Goal: Answer question/provide support: Share knowledge or assist other users

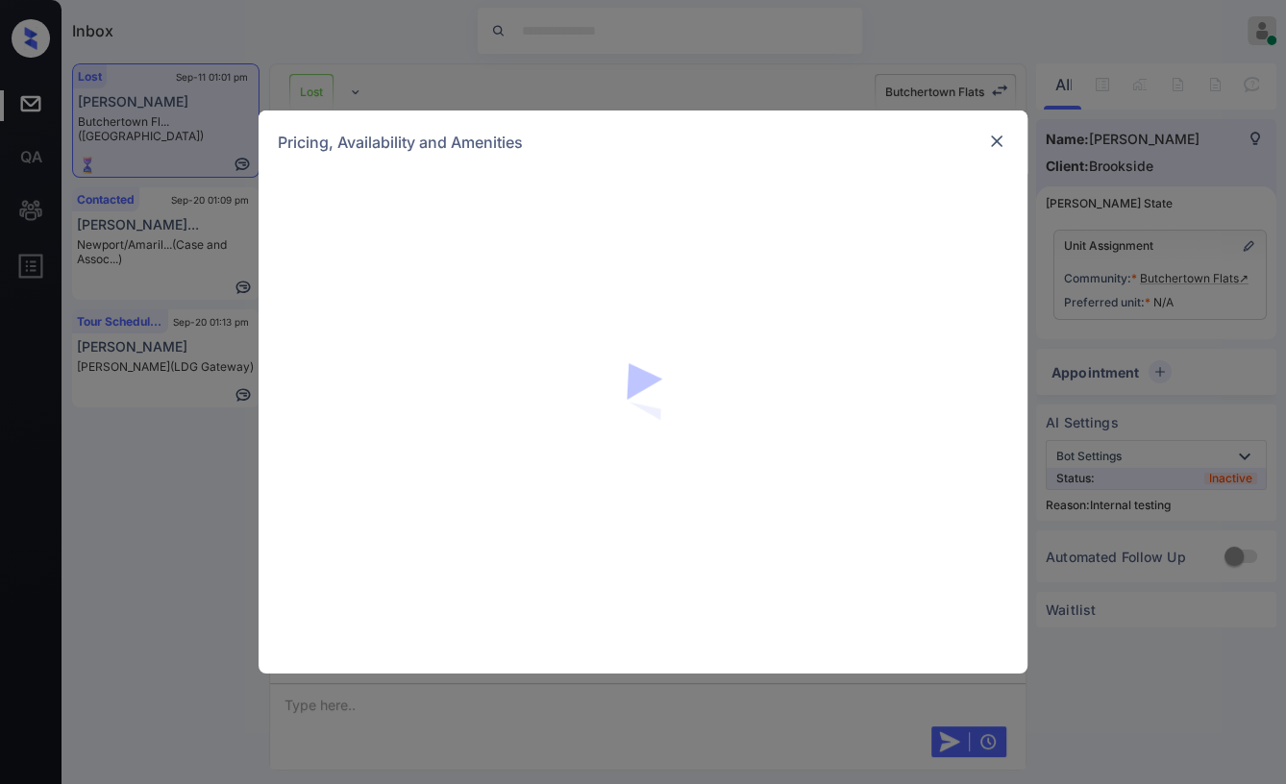
scroll to position [4888, 0]
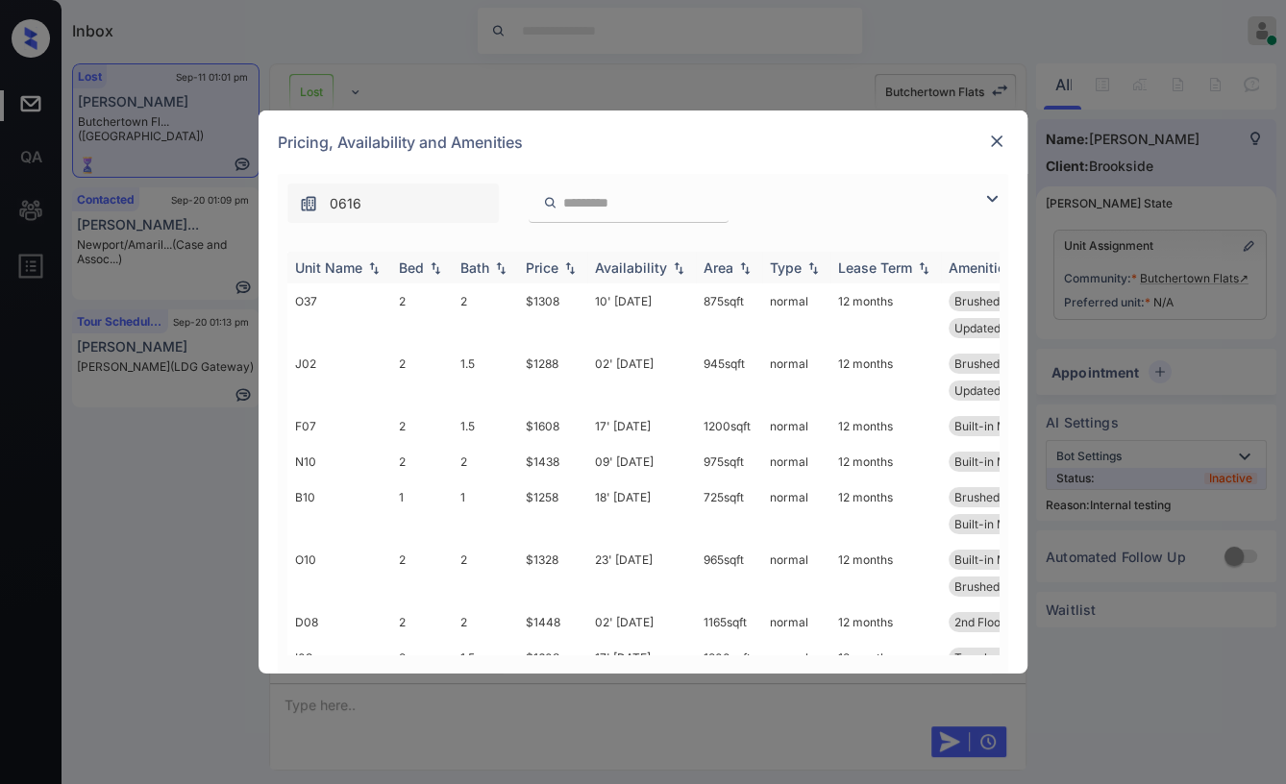
click at [415, 263] on div "Bed" at bounding box center [411, 267] width 25 height 16
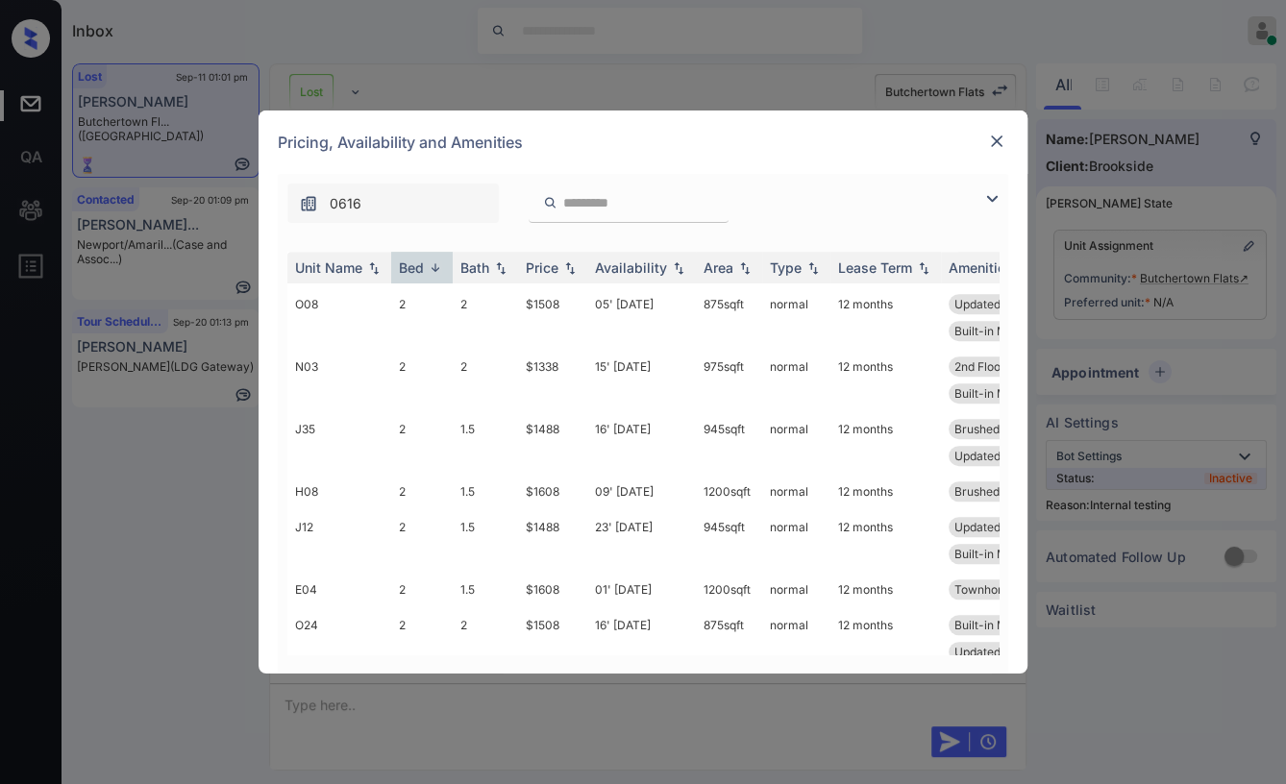
scroll to position [1213, 0]
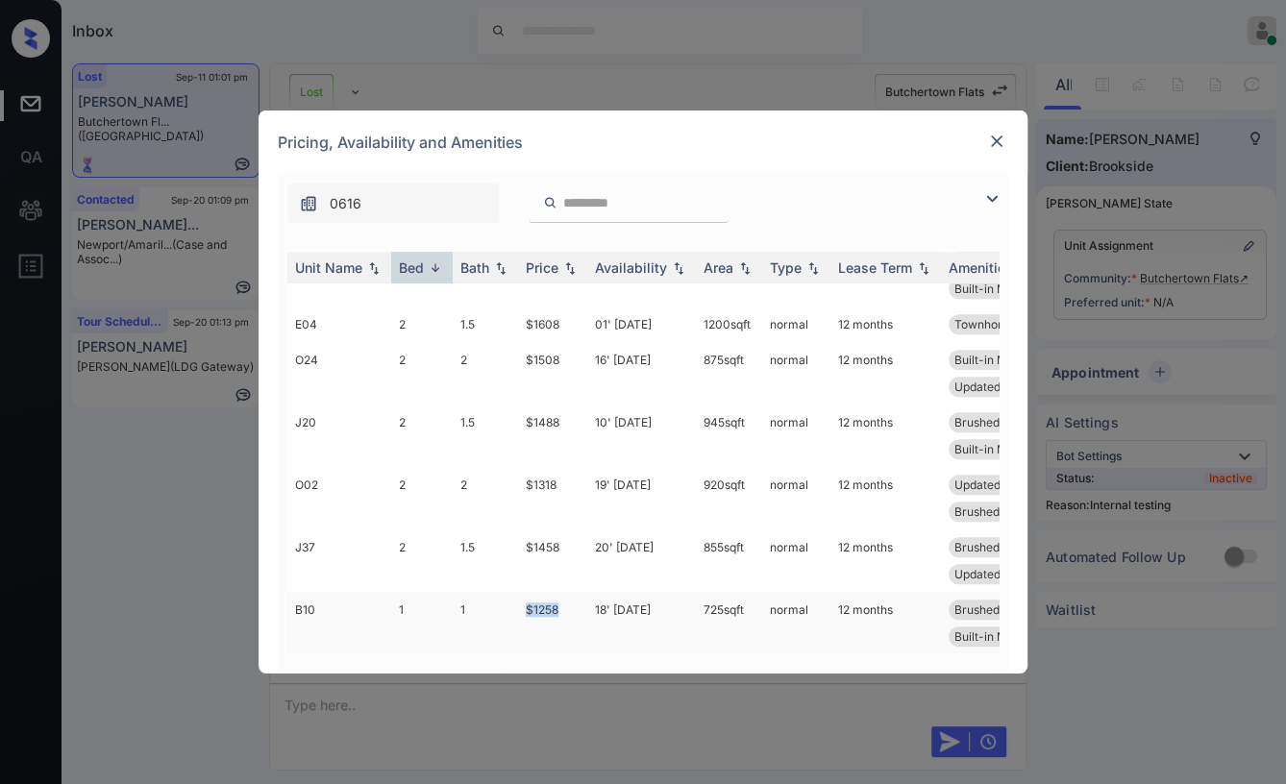
drag, startPoint x: 518, startPoint y: 586, endPoint x: 577, endPoint y: 594, distance: 59.1
click at [577, 594] on tr "B10 1 1 $1258 18' [DATE] 725 sqft normal 12 months Brushed Nickel ... 1st Floor…" at bounding box center [789, 623] width 1004 height 62
copy tr "$1258"
click at [999, 136] on img at bounding box center [996, 141] width 19 height 19
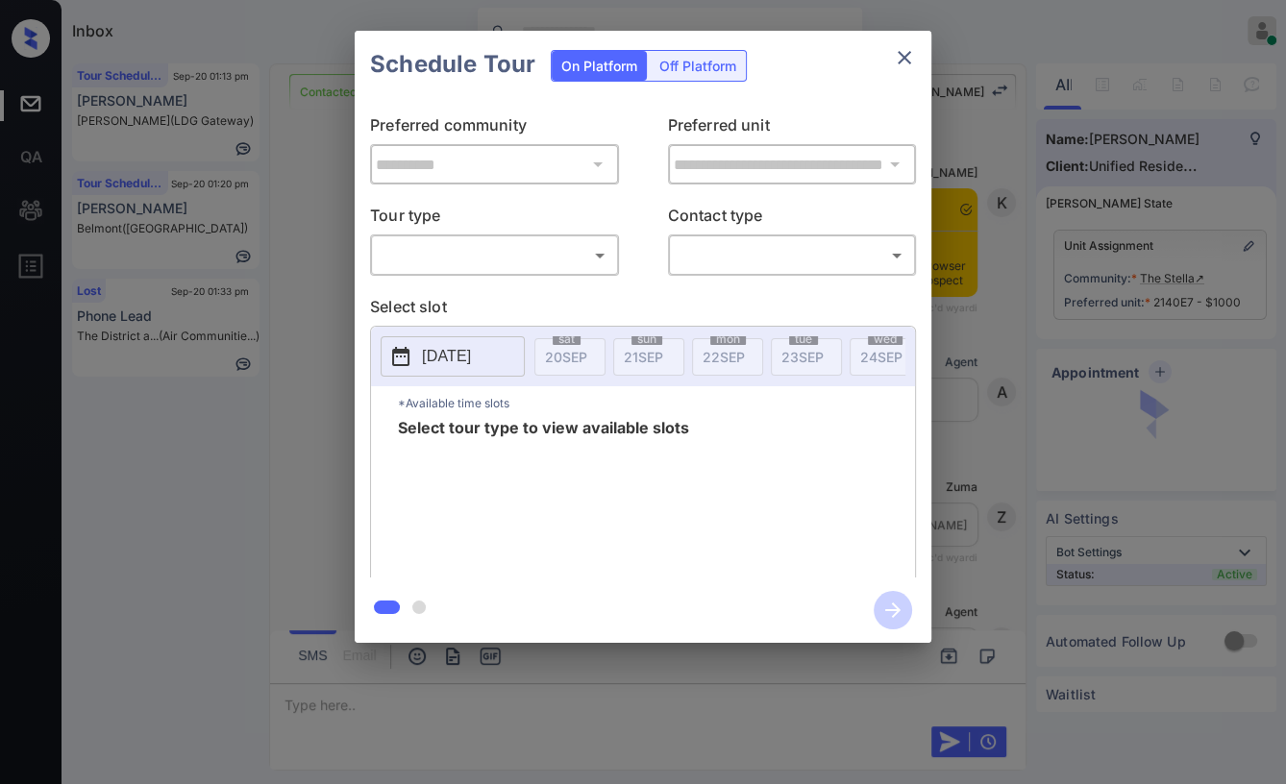
scroll to position [1050, 0]
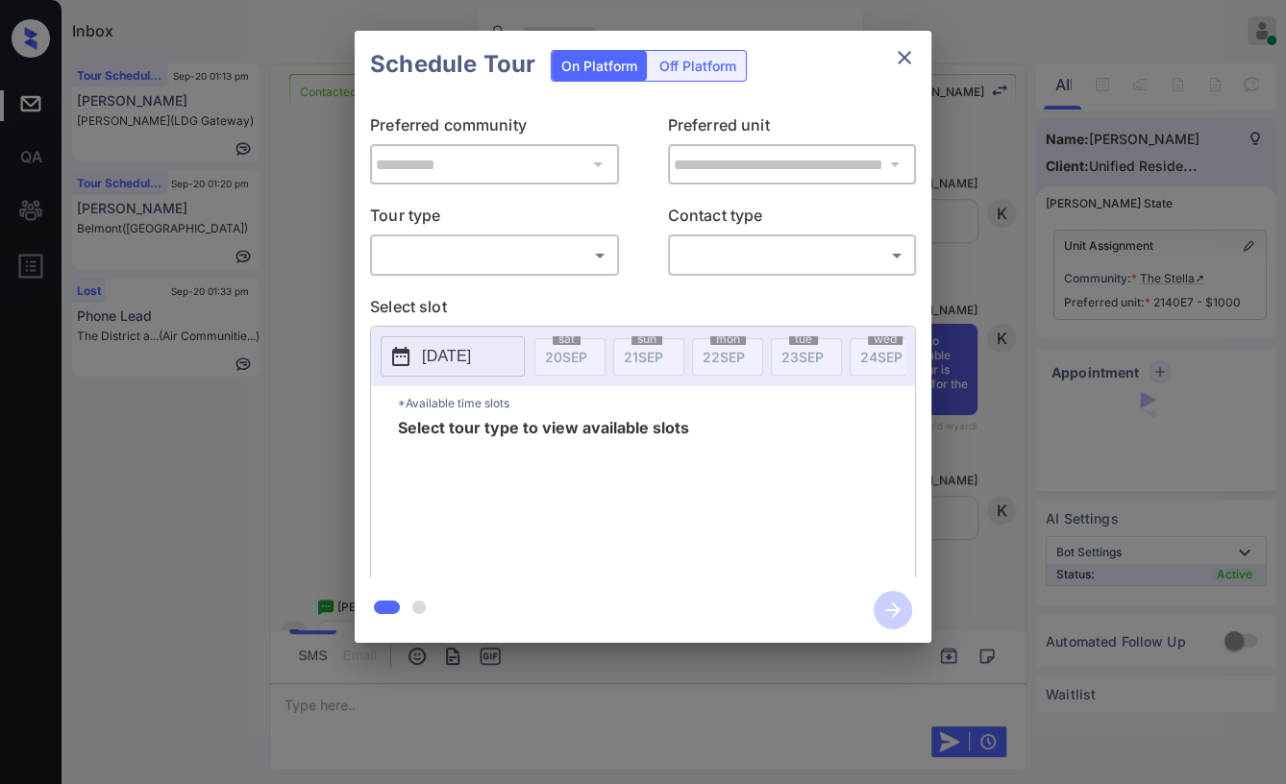
click at [487, 268] on body "Inbox Danielle Dela Cruz Online Set yourself offline Set yourself on break Prof…" at bounding box center [643, 392] width 1286 height 784
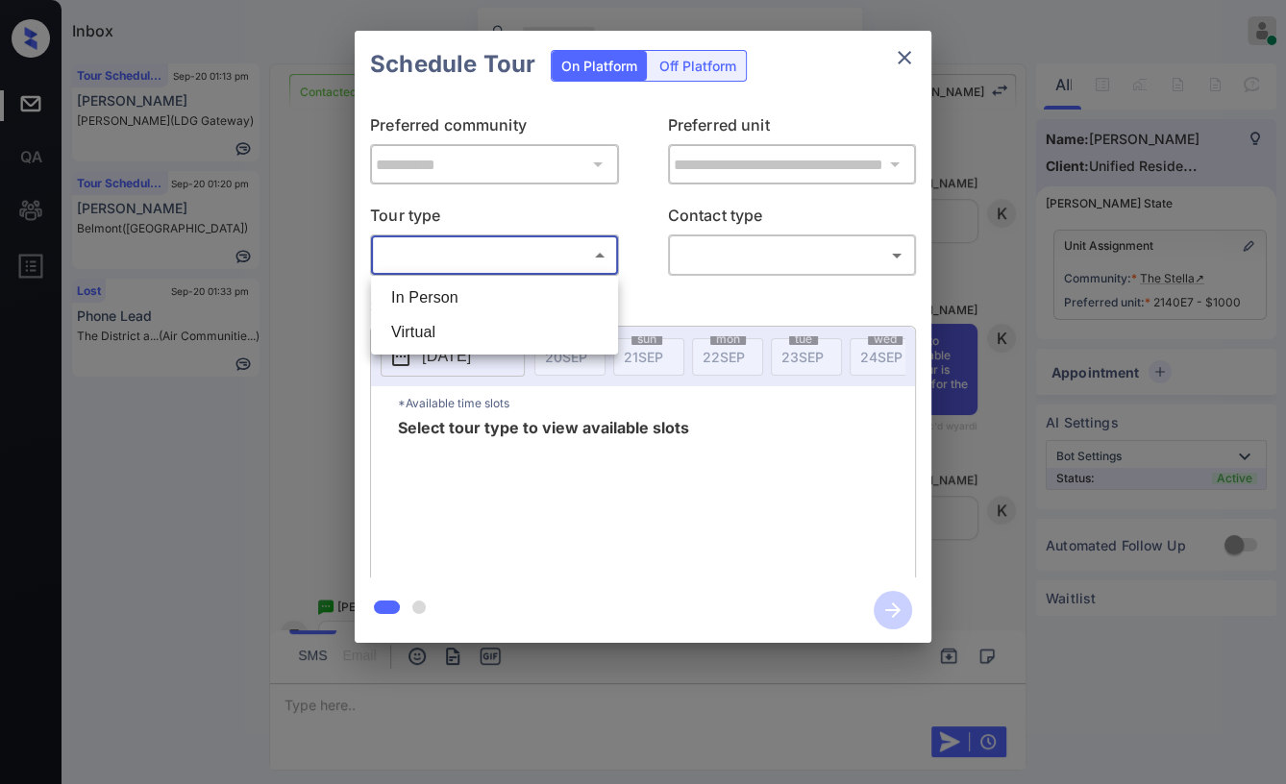
click at [412, 305] on li "In Person" at bounding box center [494, 298] width 237 height 35
type input "********"
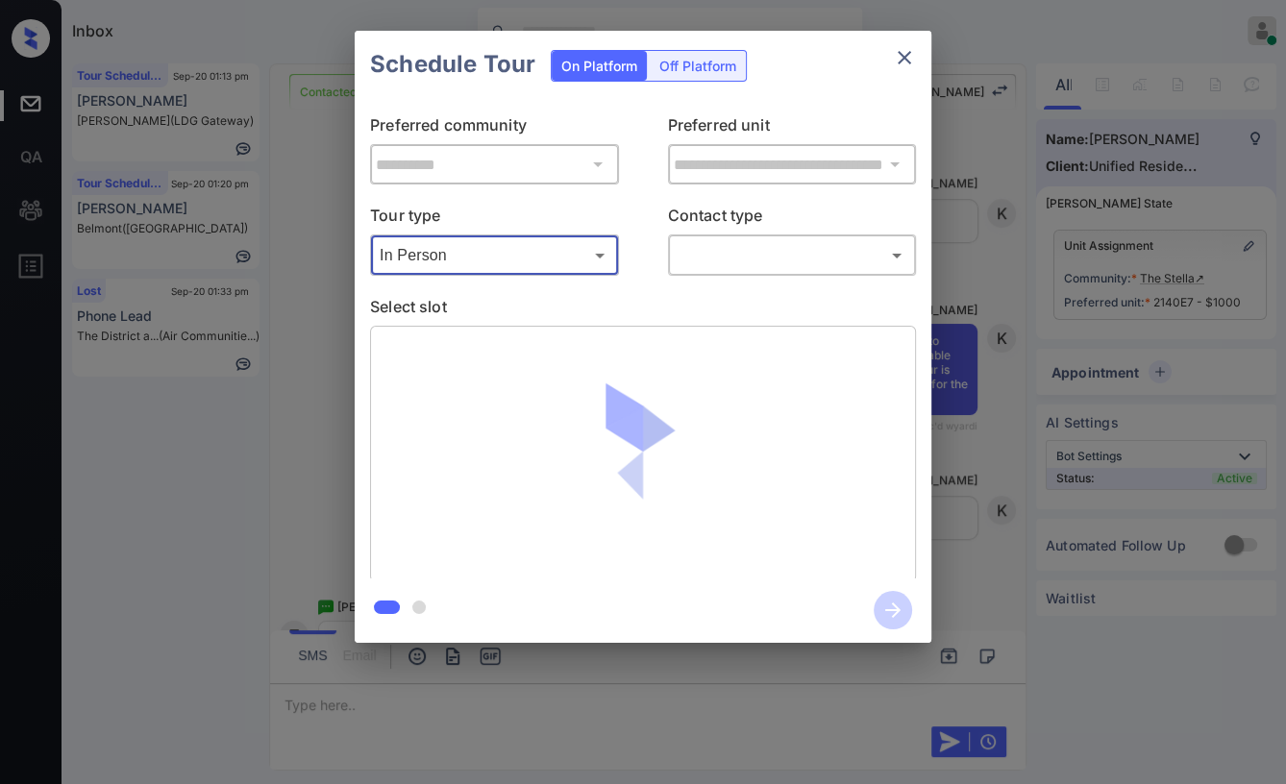
click at [738, 264] on body "Inbox Danielle Dela Cruz Online Set yourself offline Set yourself on break Prof…" at bounding box center [643, 392] width 1286 height 784
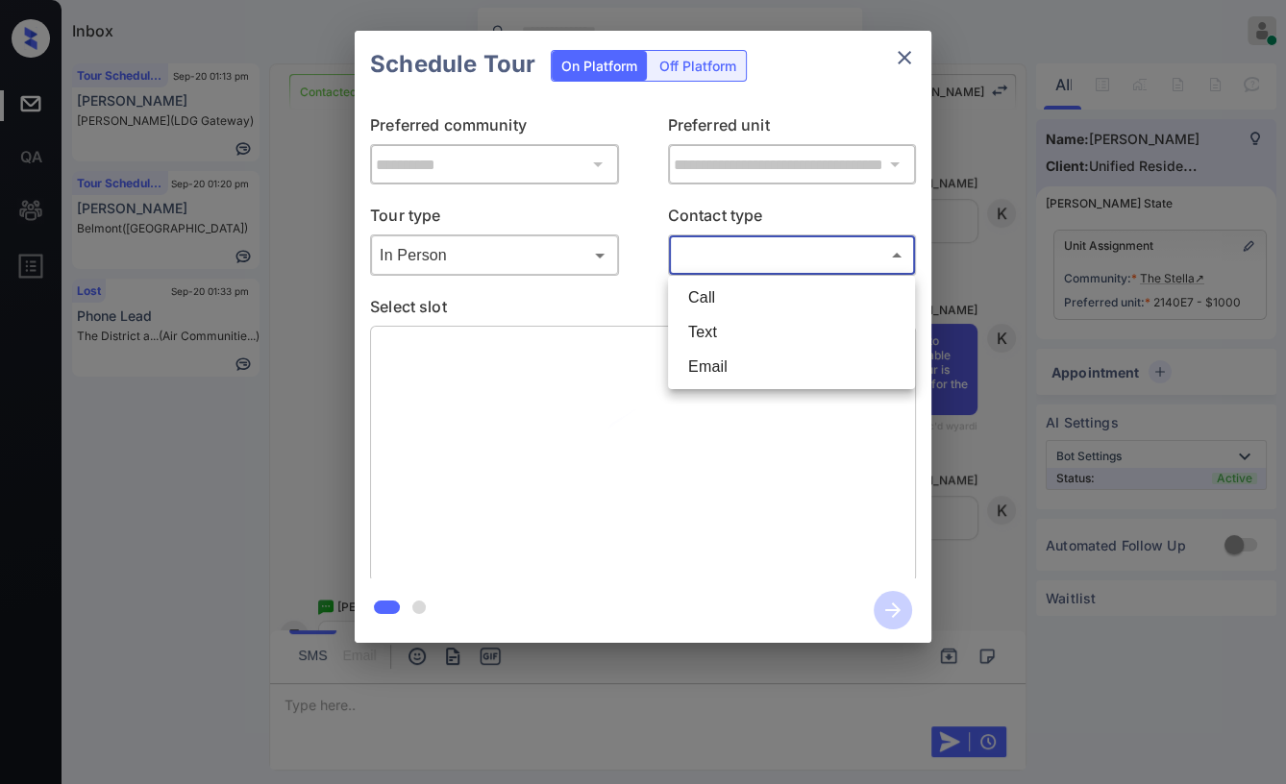
click at [684, 344] on li "Text" at bounding box center [791, 332] width 237 height 35
type input "****"
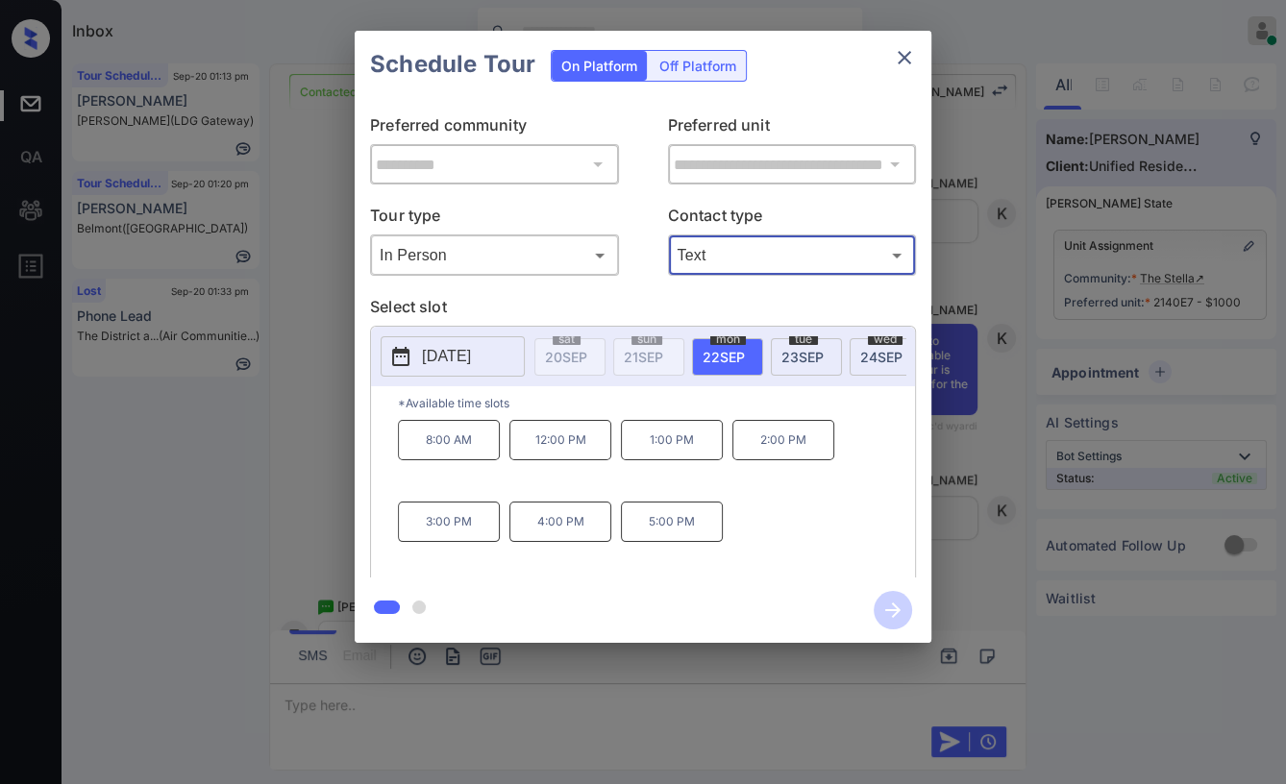
click at [899, 59] on icon "close" at bounding box center [904, 57] width 23 height 23
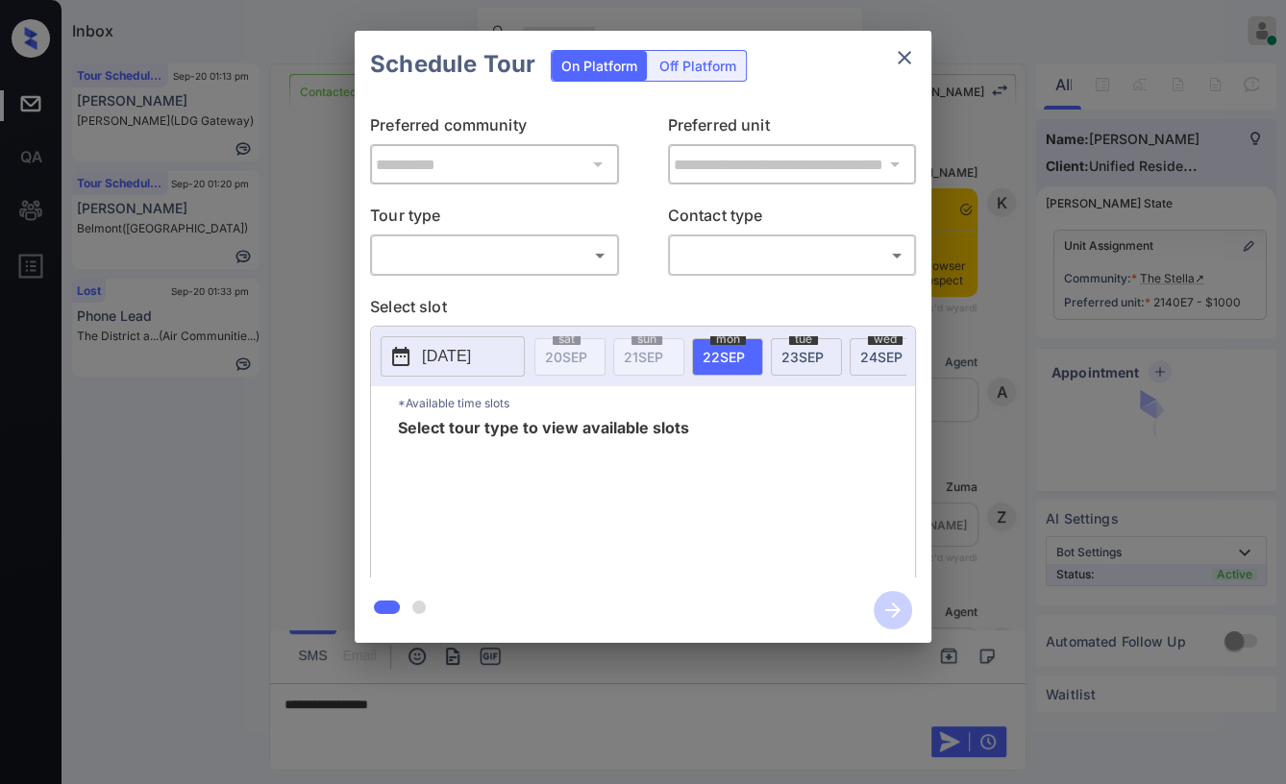
scroll to position [1050, 0]
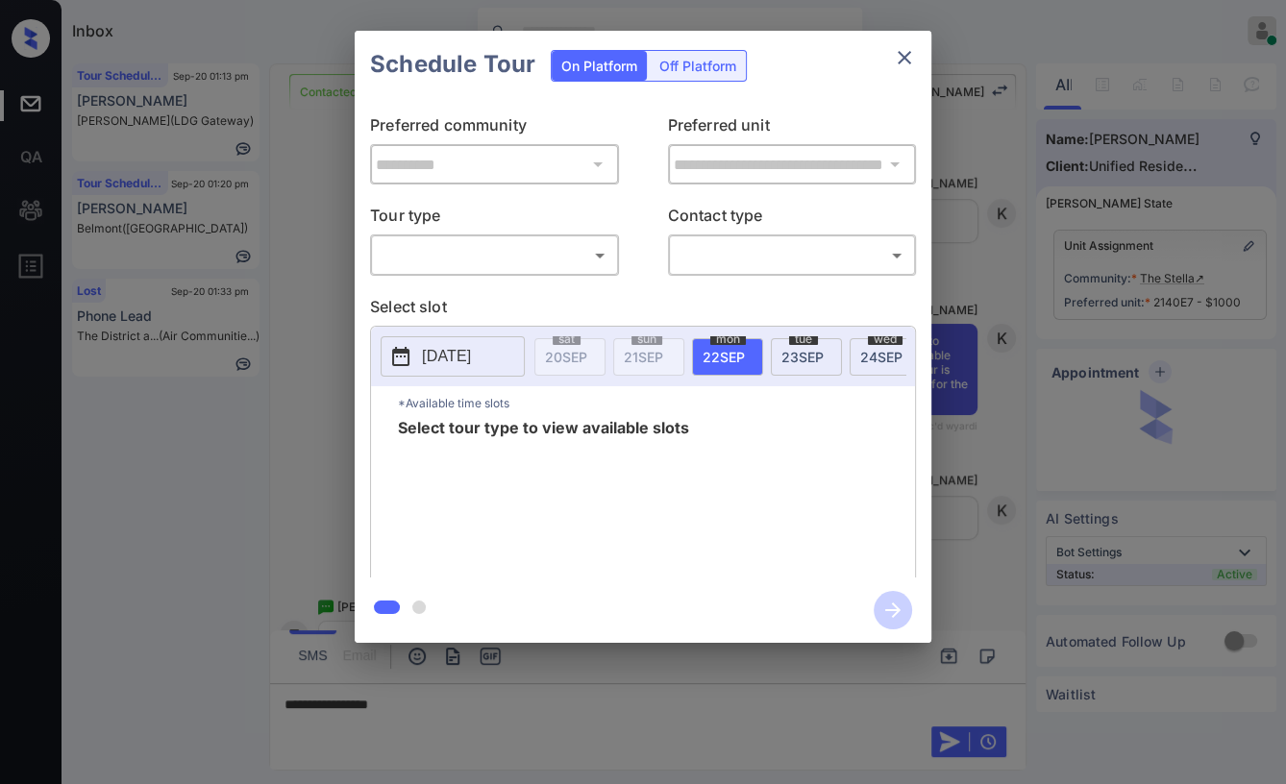
click at [454, 259] on body "Inbox Danielle Dela Cruz Online Set yourself offline Set yourself on break Prof…" at bounding box center [643, 392] width 1286 height 784
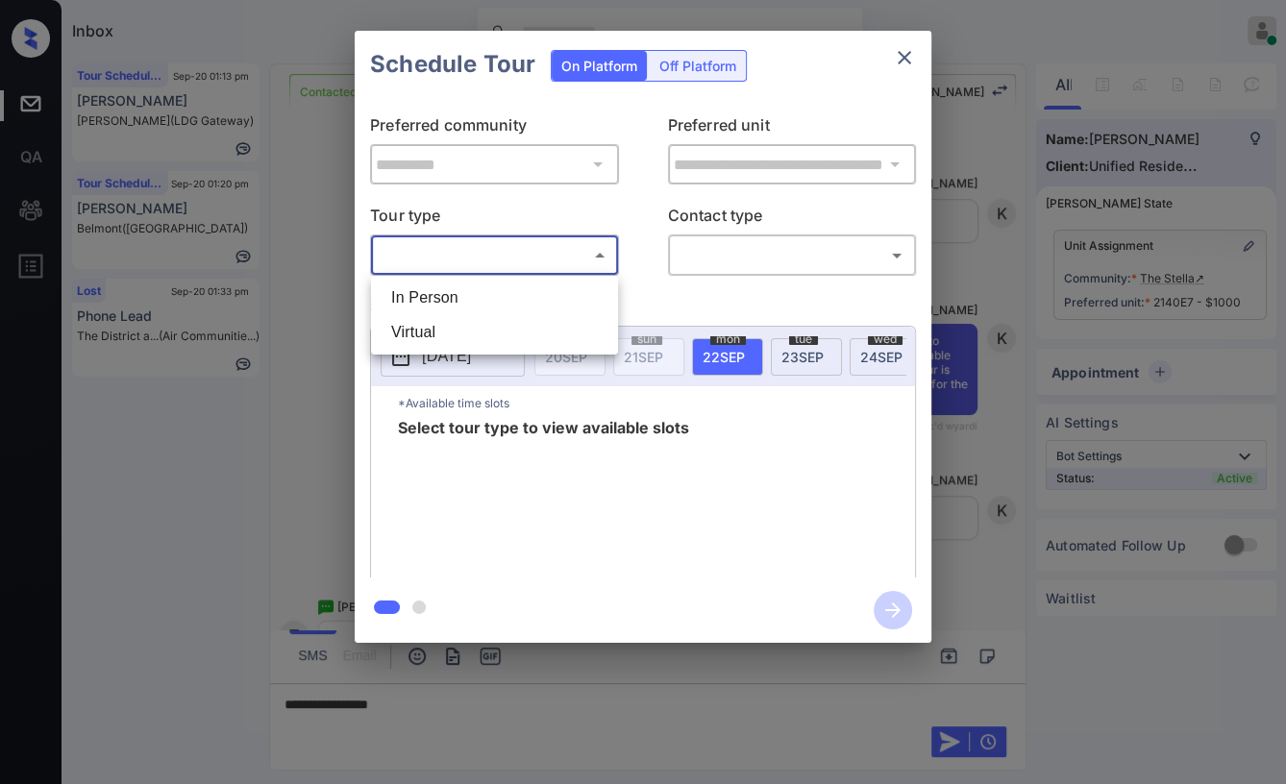
click at [417, 332] on li "Virtual" at bounding box center [494, 332] width 237 height 35
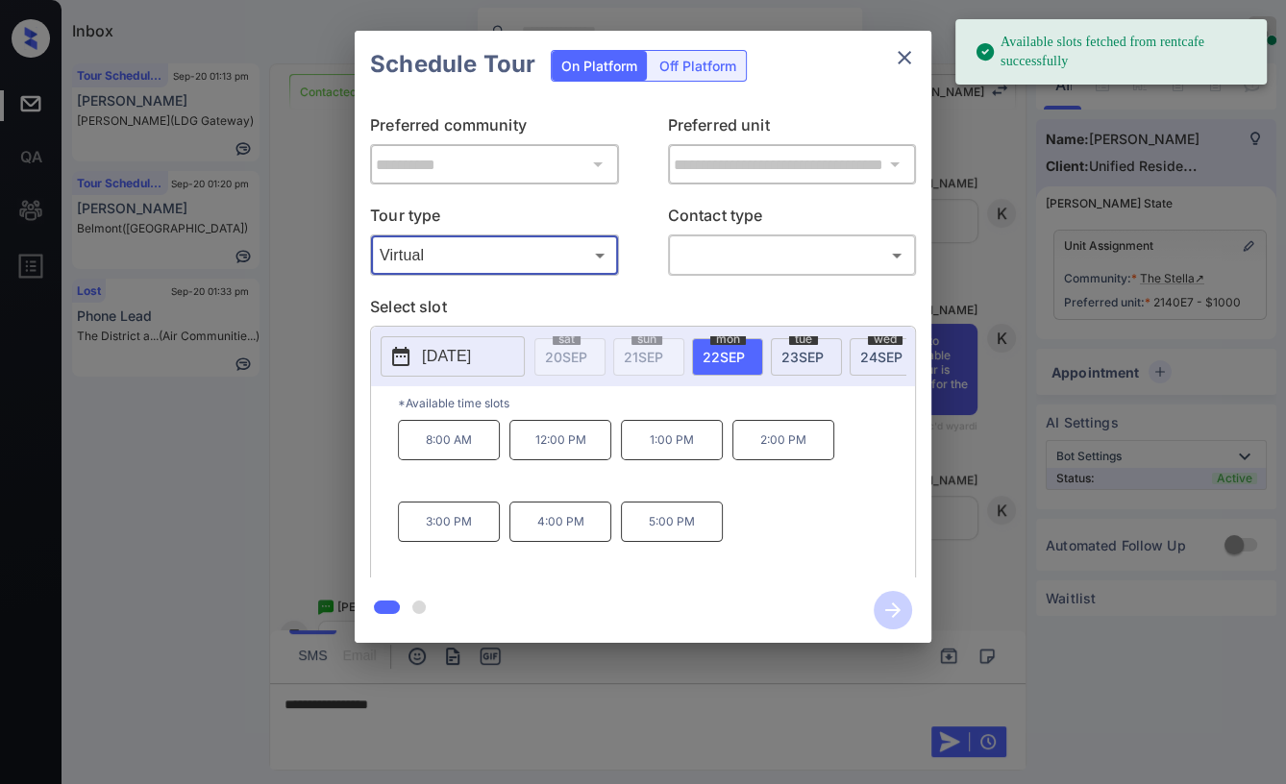
click at [486, 252] on body "Available slots fetched from rentcafe successfully Inbox Danielle Dela Cruz Onl…" at bounding box center [643, 392] width 1286 height 784
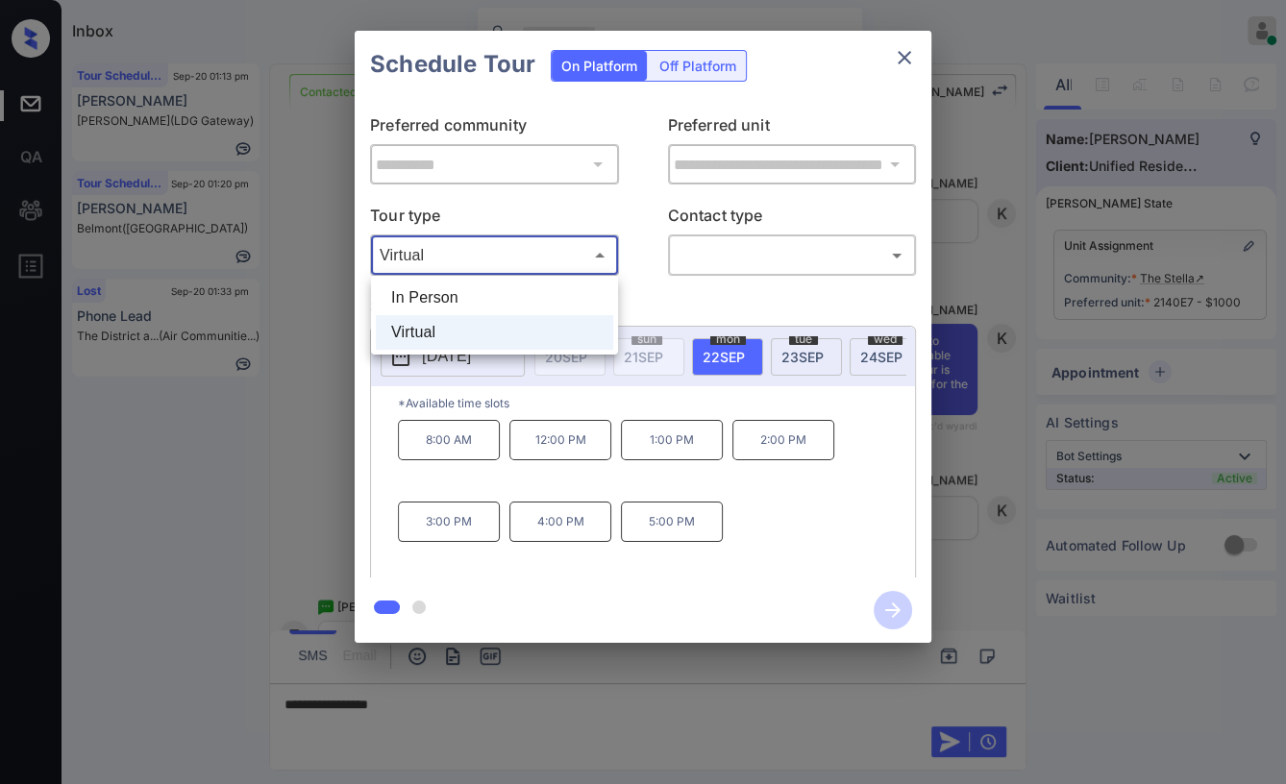
click at [418, 294] on li "In Person" at bounding box center [494, 298] width 237 height 35
type input "********"
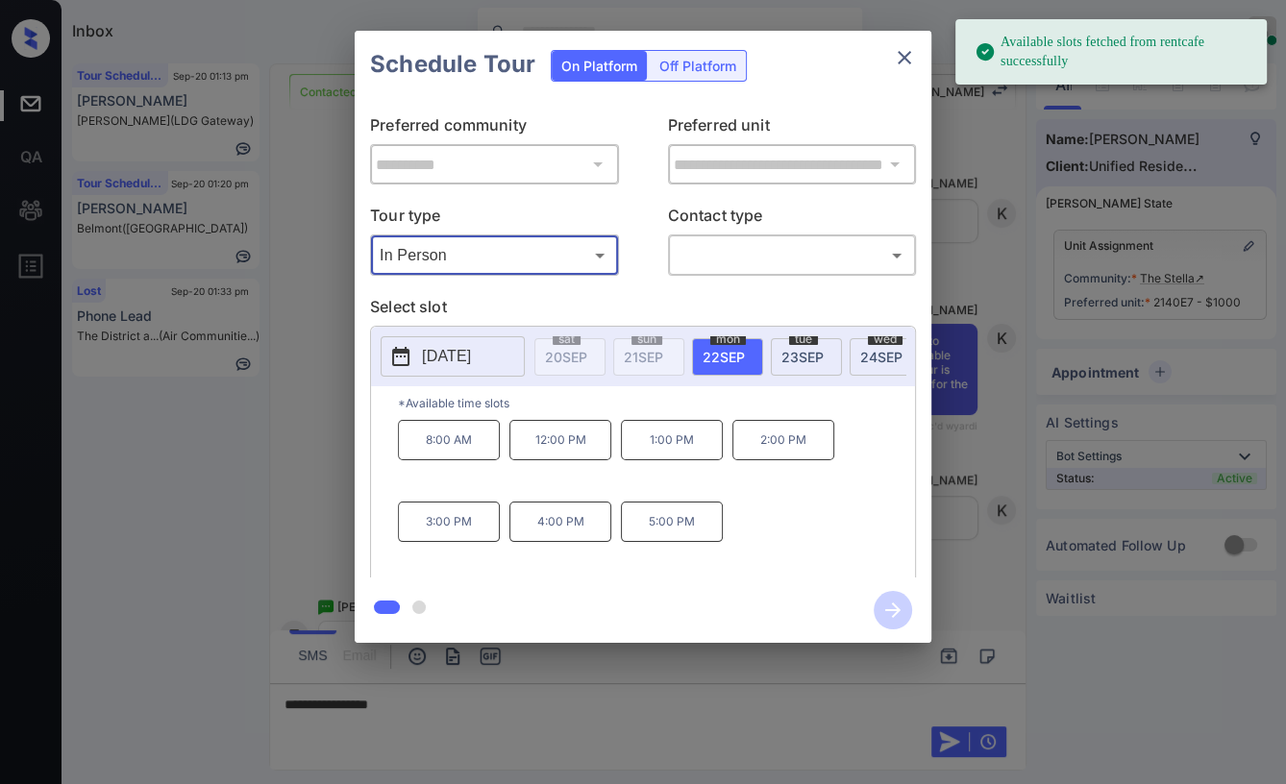
click at [905, 57] on icon "close" at bounding box center [903, 57] width 13 height 13
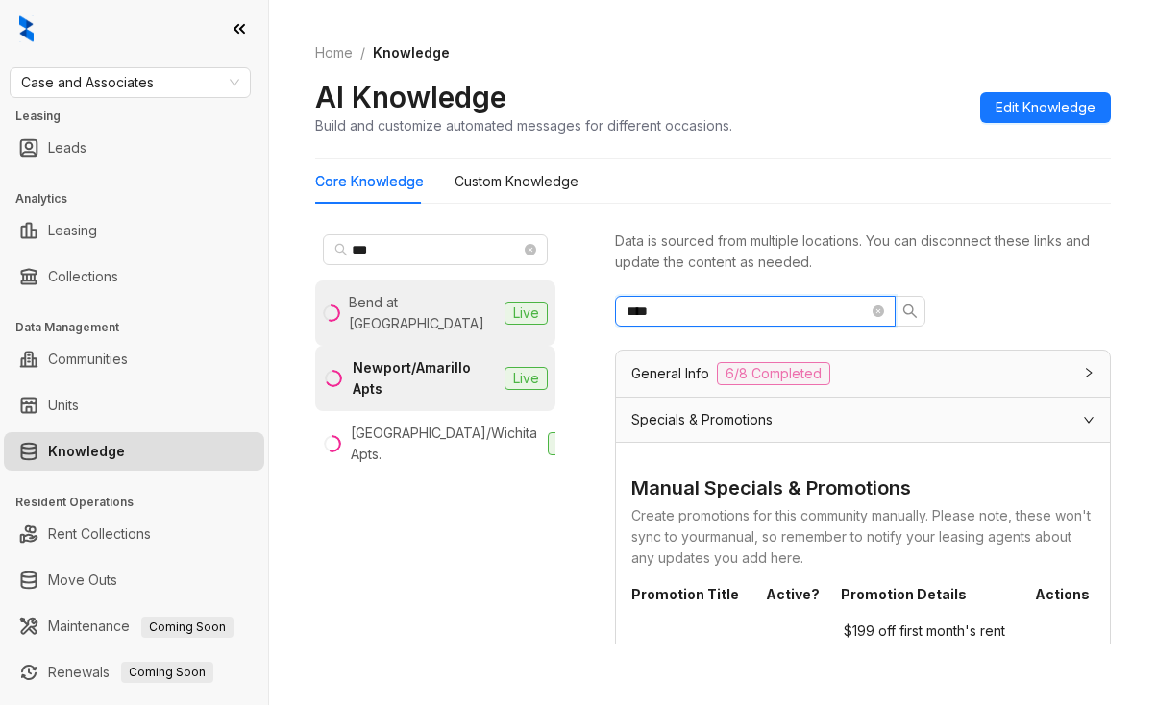
drag, startPoint x: 680, startPoint y: 314, endPoint x: 550, endPoint y: 313, distance: 130.7
click at [550, 313] on div "*** Bend at New Road Live Newport/Amarillo Apts Live Newport/Wichita Apts. Live…" at bounding box center [713, 439] width 796 height 441
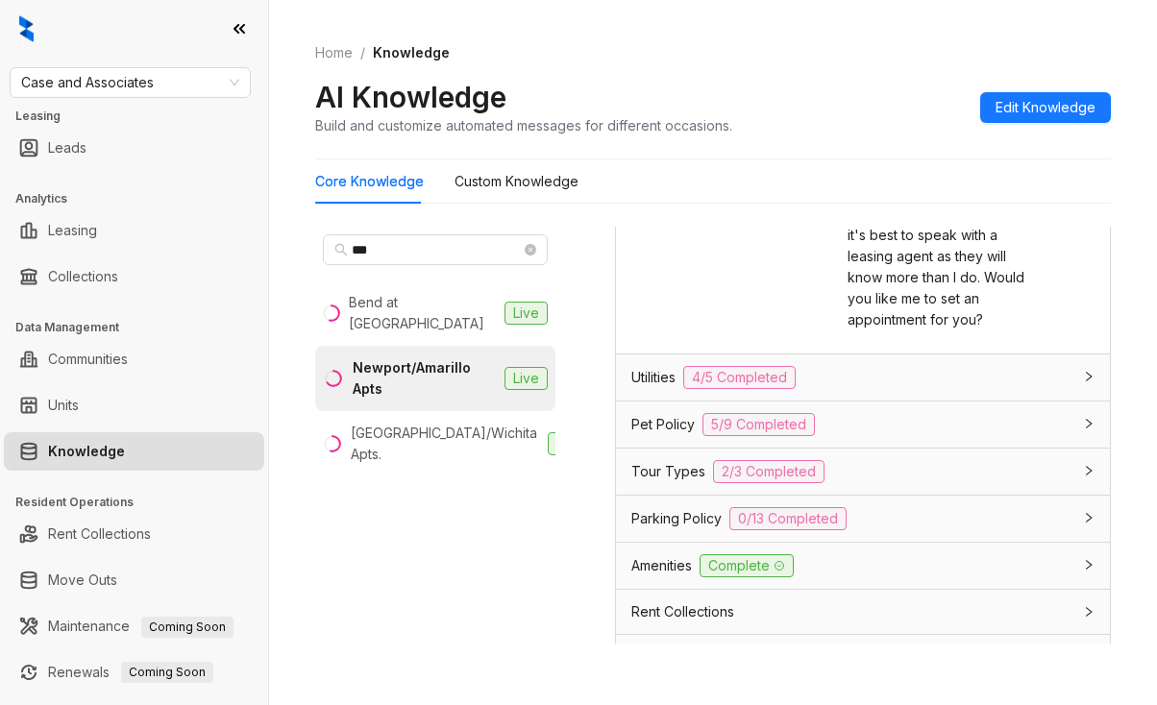
scroll to position [961, 0]
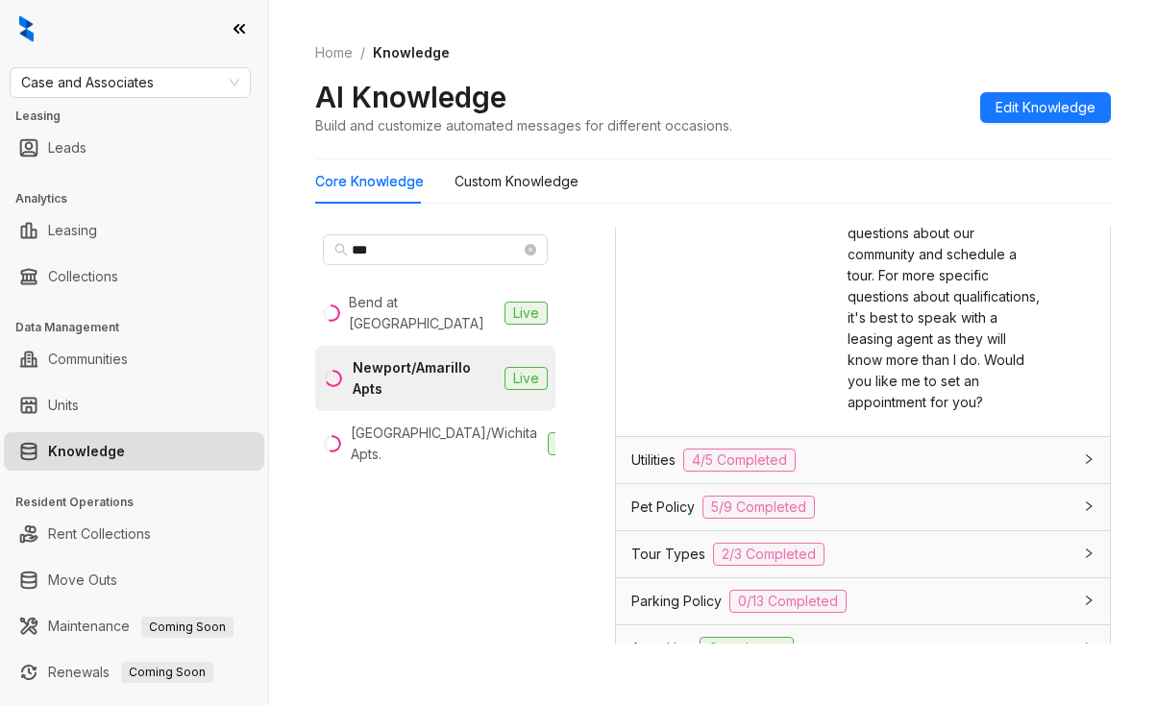
type input "******"
click at [884, 389] on span "Our approval process takes into account a number of different factors. Some of …" at bounding box center [944, 211] width 192 height 397
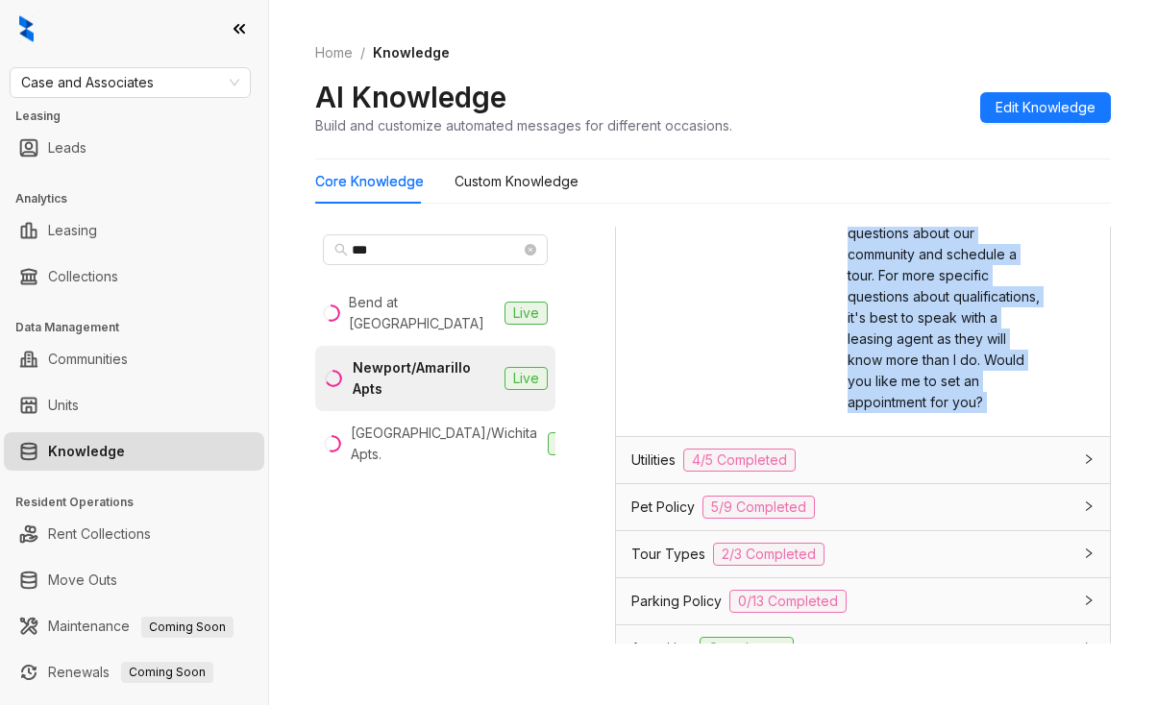
click at [884, 389] on span "Our approval process takes into account a number of different factors. Some of …" at bounding box center [944, 211] width 192 height 397
copy div "Our approval process takes into account a number of different factors. Some of …"
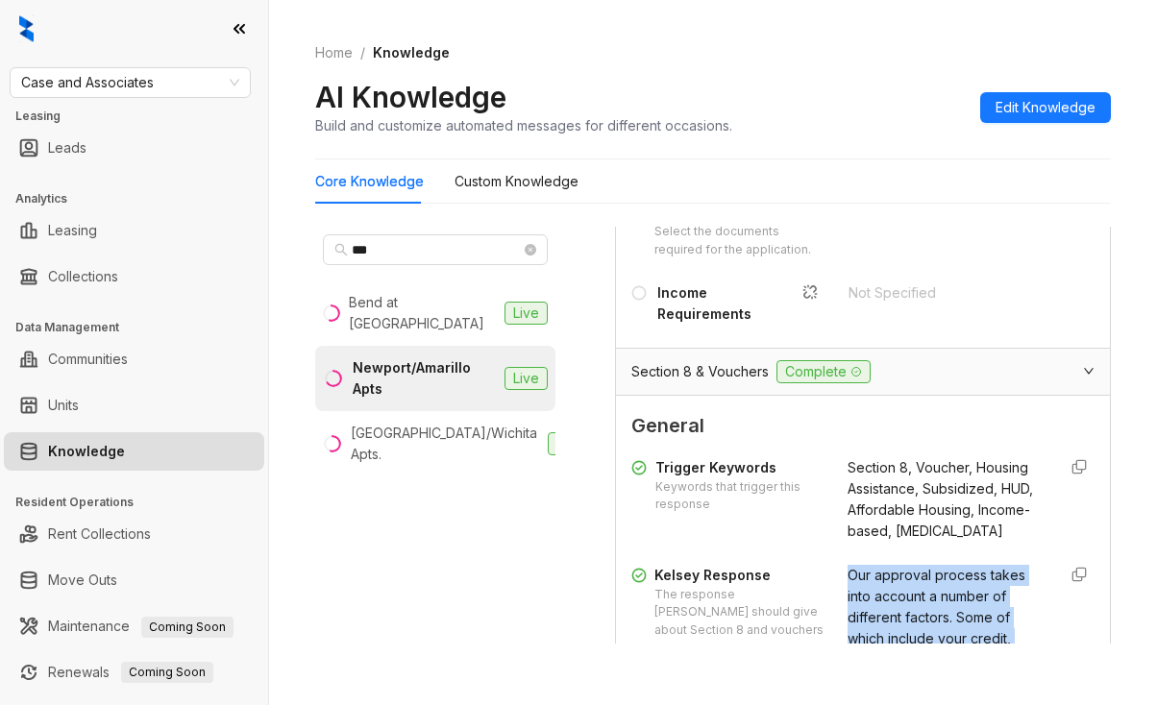
scroll to position [384, 0]
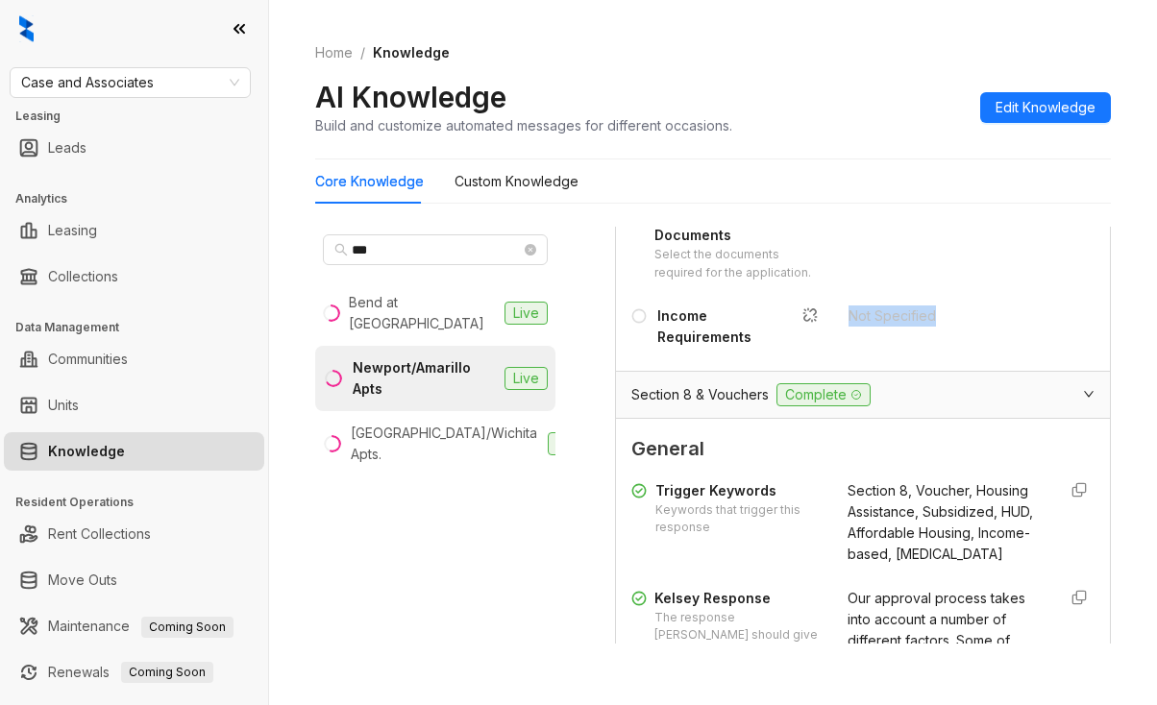
drag, startPoint x: 829, startPoint y: 340, endPoint x: 963, endPoint y: 345, distance: 133.7
click at [963, 345] on div "Required Documents Select the documents required for the application. Id, Proof…" at bounding box center [862, 276] width 463 height 160
copy div "Not Specified"
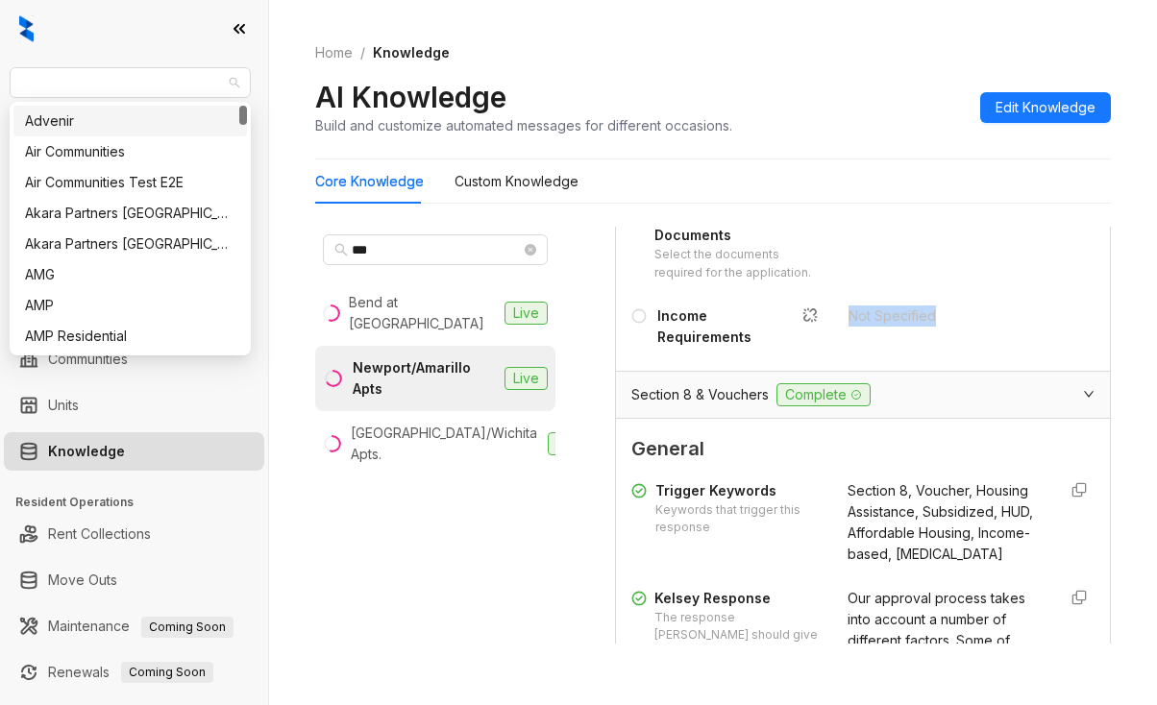
drag, startPoint x: 181, startPoint y: 80, endPoint x: 4, endPoint y: 86, distance: 176.9
click at [4, 86] on div "Case and Associates Leasing Leads Analytics Leasing Collections Data Management…" at bounding box center [134, 352] width 268 height 705
click at [88, 93] on span "Case and Associates" at bounding box center [130, 82] width 218 height 29
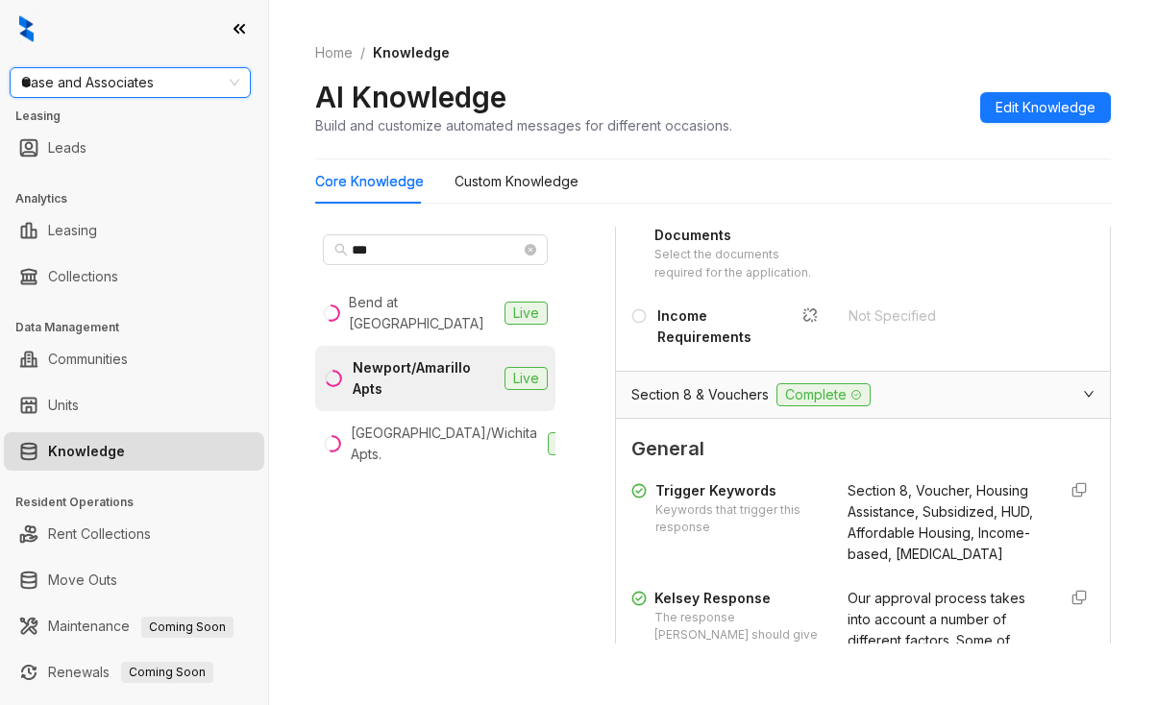
type input "***"
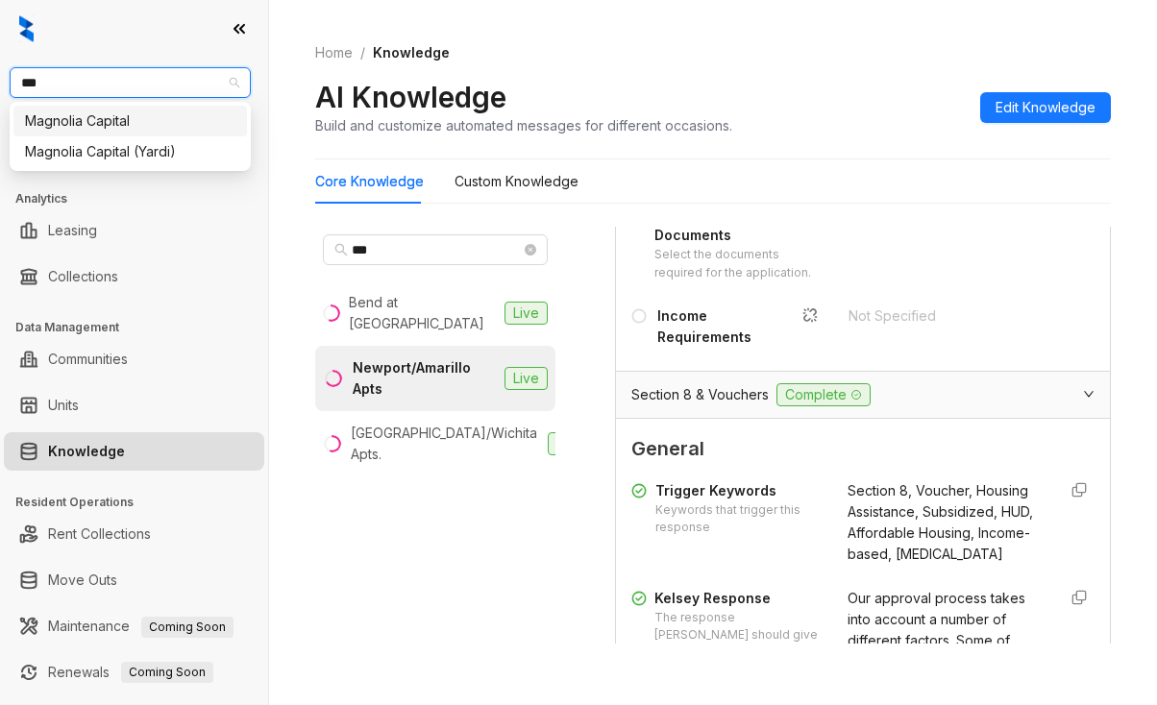
click at [82, 118] on div "Magnolia Capital" at bounding box center [130, 121] width 210 height 21
